Goal: Transaction & Acquisition: Purchase product/service

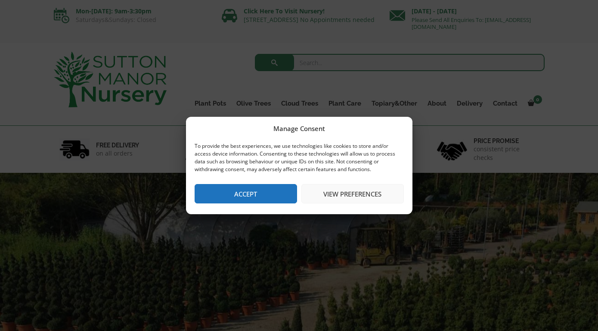
click at [264, 209] on div "Manage Consent To provide the best experiences, we use technologies like cookie…" at bounding box center [299, 165] width 226 height 97
click at [267, 205] on div "Manage Consent To provide the best experiences, we use technologies like cookie…" at bounding box center [299, 165] width 226 height 97
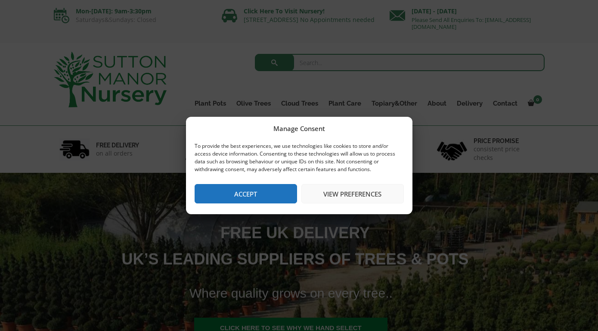
click at [278, 195] on button "Accept" at bounding box center [246, 193] width 102 height 19
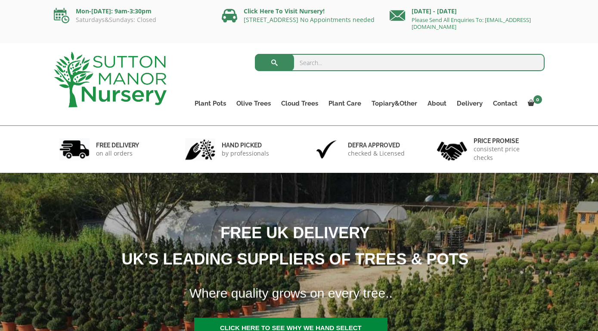
click at [334, 63] on input "search" at bounding box center [400, 62] width 290 height 17
type input "the can tho"
click at [255, 54] on button "submit" at bounding box center [274, 62] width 39 height 17
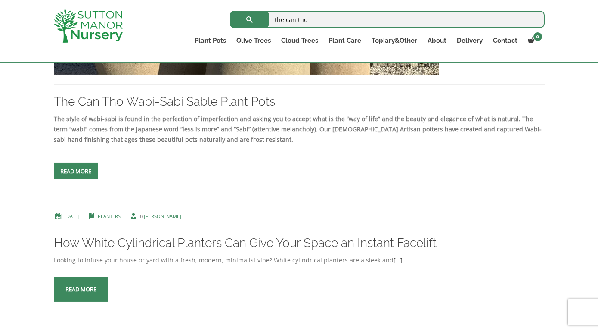
scroll to position [998, 0]
click at [84, 165] on link "Read more" at bounding box center [76, 170] width 44 height 16
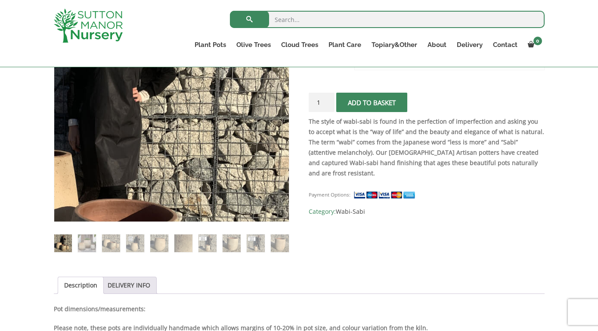
scroll to position [214, 0]
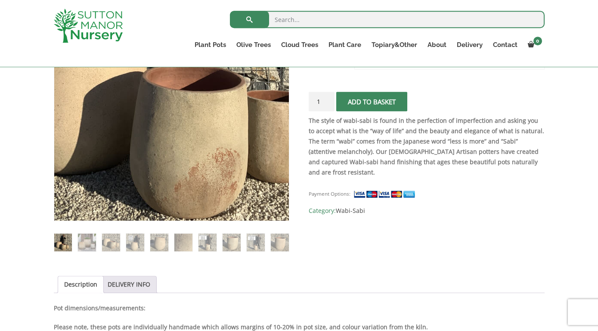
click at [166, 185] on img at bounding box center [177, 35] width 431 height 431
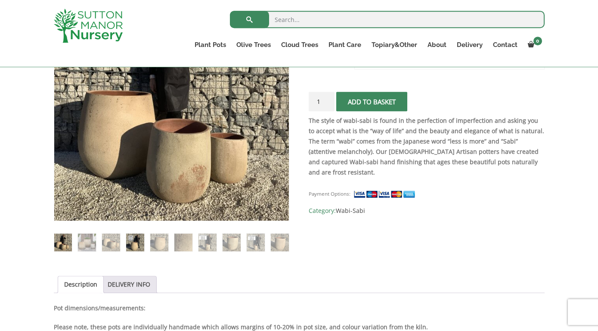
click at [140, 242] on img at bounding box center [135, 242] width 18 height 18
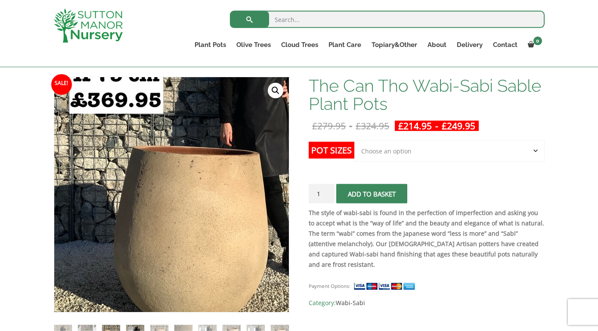
scroll to position [122, 0]
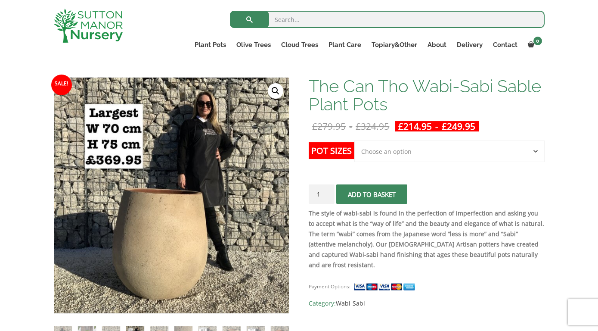
click at [354, 140] on select "Choose an option Click here to buy the 3rd to Largest Pot In The Picture Click …" at bounding box center [449, 151] width 190 height 22
select select "Click here to buy the 3rd to Largest Pot In The Picture"
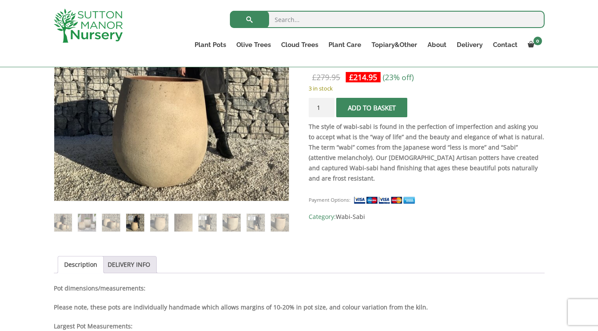
scroll to position [235, 0]
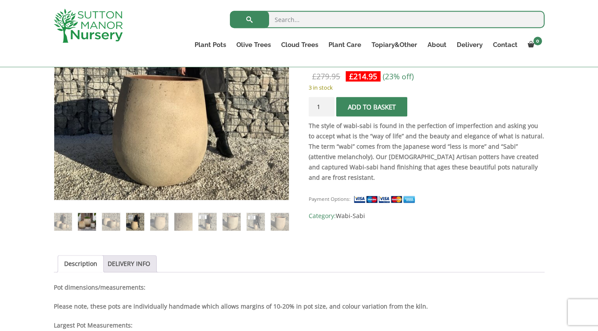
click at [90, 227] on img at bounding box center [87, 222] width 18 height 18
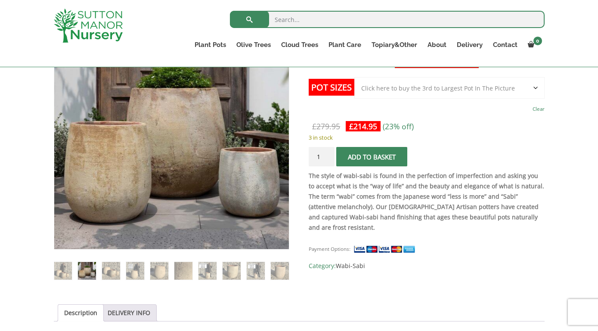
scroll to position [159, 0]
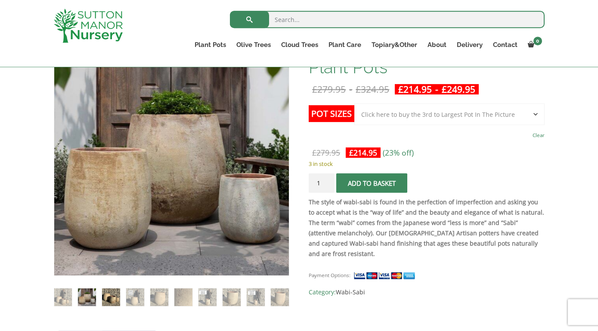
click at [115, 300] on img at bounding box center [111, 297] width 18 height 18
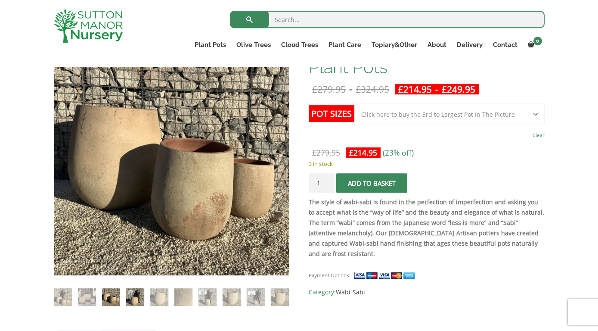
click at [138, 301] on img at bounding box center [135, 297] width 18 height 18
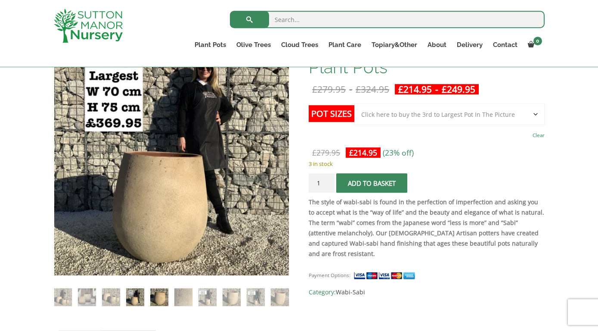
click at [163, 304] on img at bounding box center [159, 297] width 18 height 18
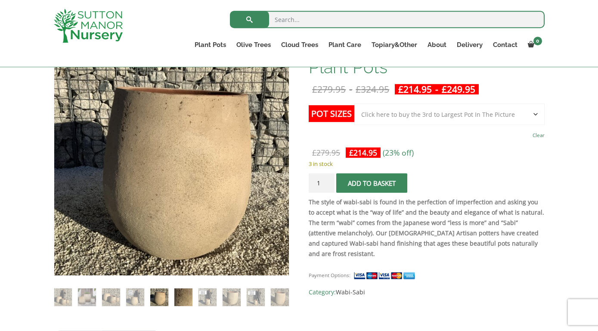
click at [187, 304] on img at bounding box center [183, 297] width 18 height 18
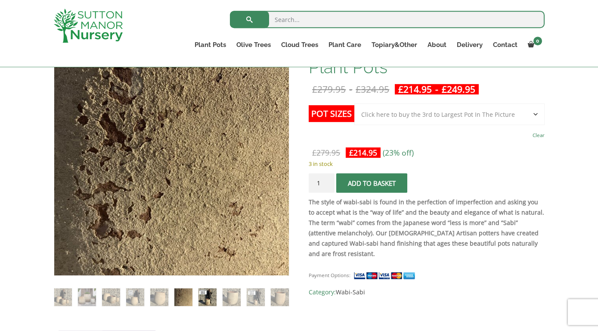
click at [208, 304] on img at bounding box center [207, 297] width 18 height 18
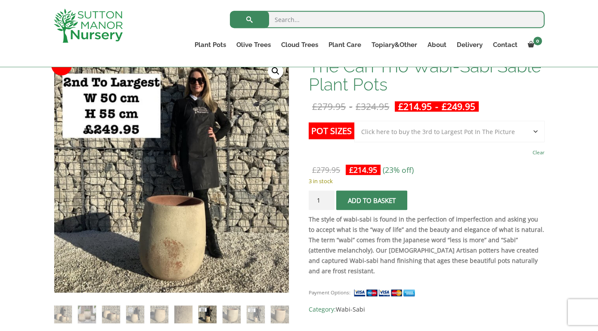
scroll to position [141, 0]
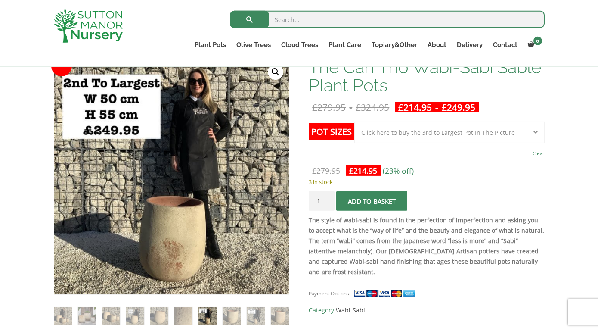
click at [354, 121] on select "Choose an option Click here to buy the 3rd to Largest Pot In The Picture Click …" at bounding box center [449, 132] width 190 height 22
click at [433, 215] on p "The style of wabi-sabi is found in the perfection of imperfection and asking yo…" at bounding box center [427, 246] width 236 height 62
